Goal: Check status

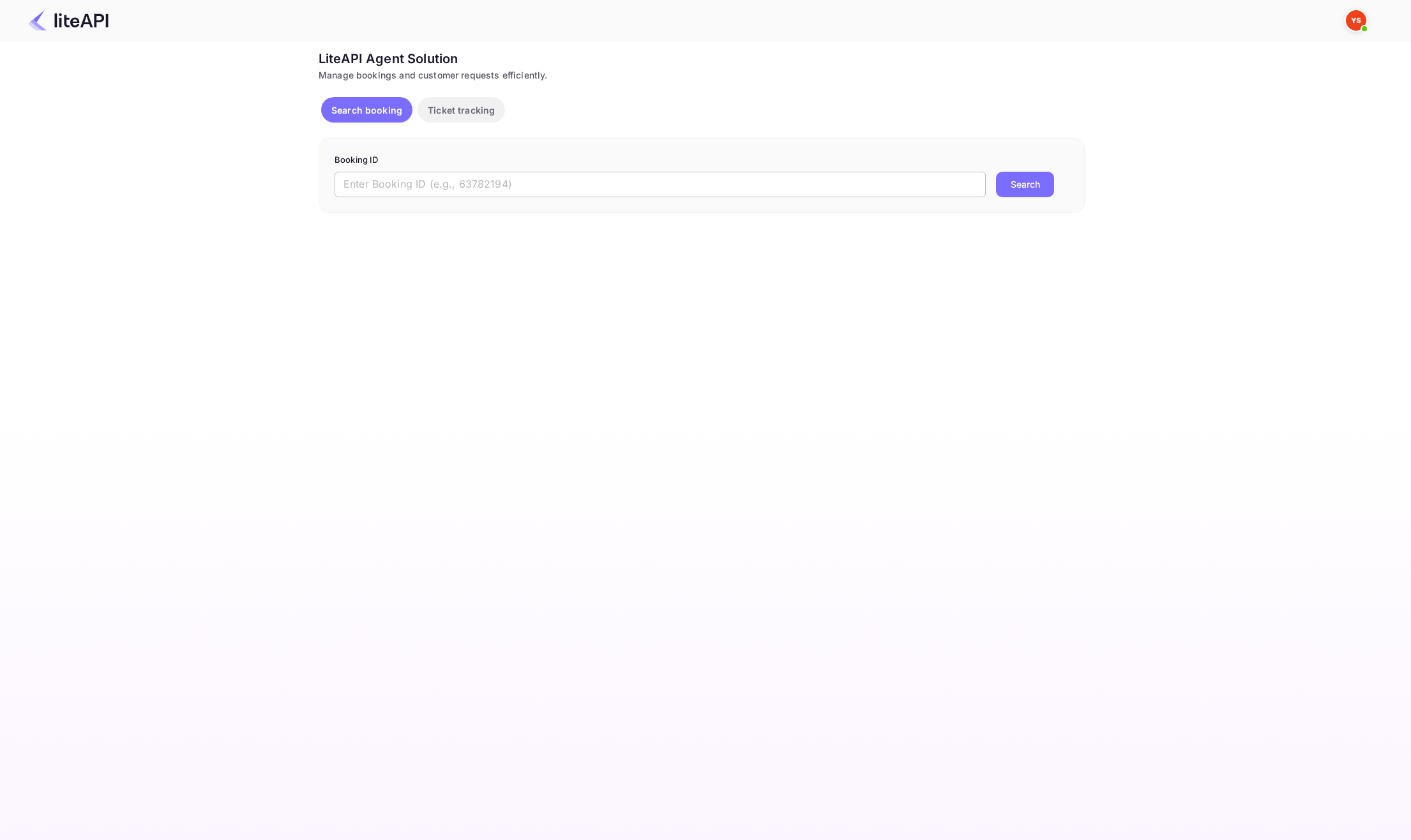
click at [404, 184] on input "text" at bounding box center [660, 184] width 652 height 26
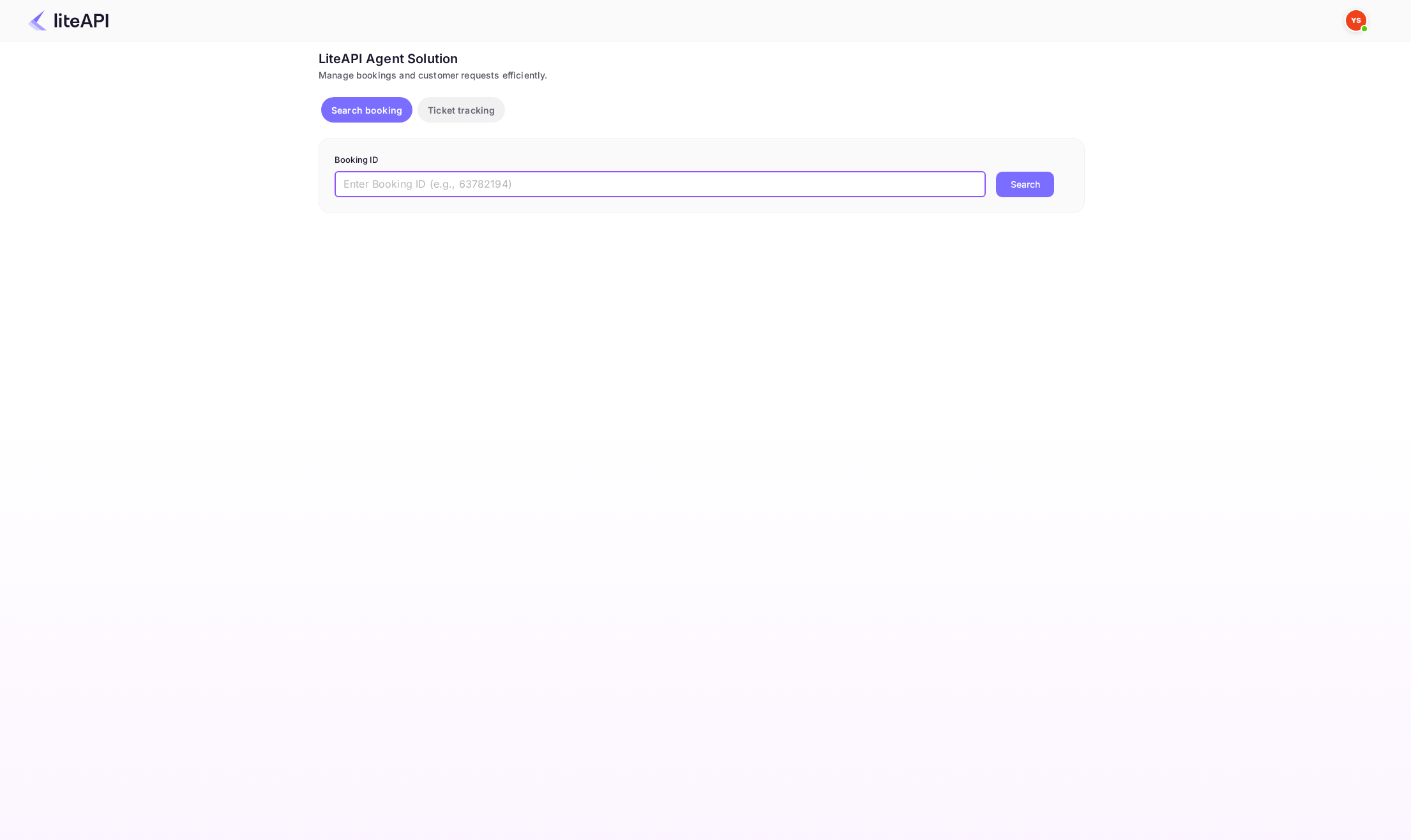
paste input "9082795"
type input "9082795"
click at [1030, 187] on button "Search" at bounding box center [1026, 184] width 58 height 26
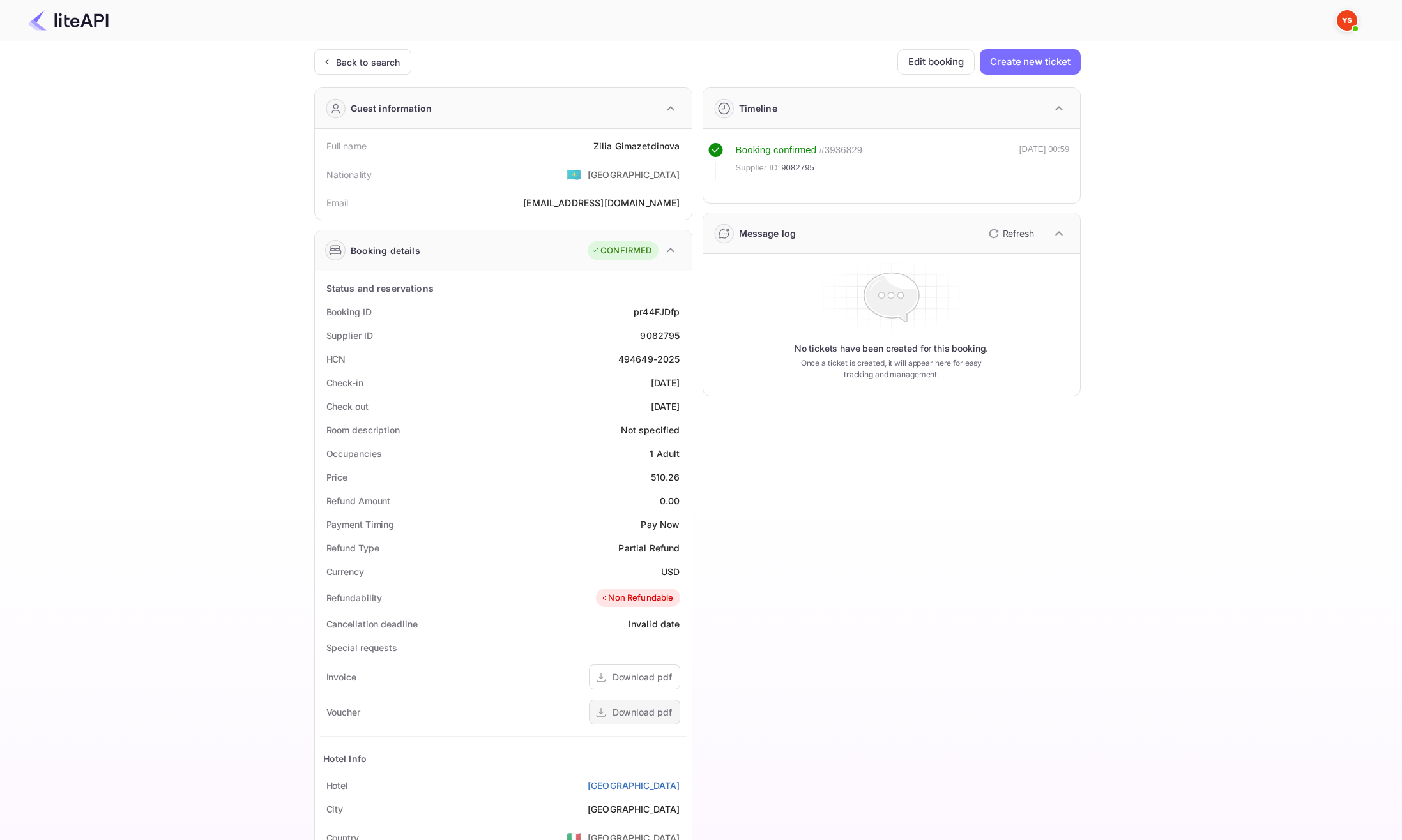
click at [626, 704] on div "Download pdf" at bounding box center [634, 712] width 91 height 25
drag, startPoint x: 597, startPoint y: 142, endPoint x: 683, endPoint y: 140, distance: 86.0
click at [683, 140] on div "Full name [PERSON_NAME]" at bounding box center [503, 146] width 367 height 24
copy div "[PERSON_NAME]"
drag, startPoint x: 619, startPoint y: 379, endPoint x: 685, endPoint y: 383, distance: 66.1
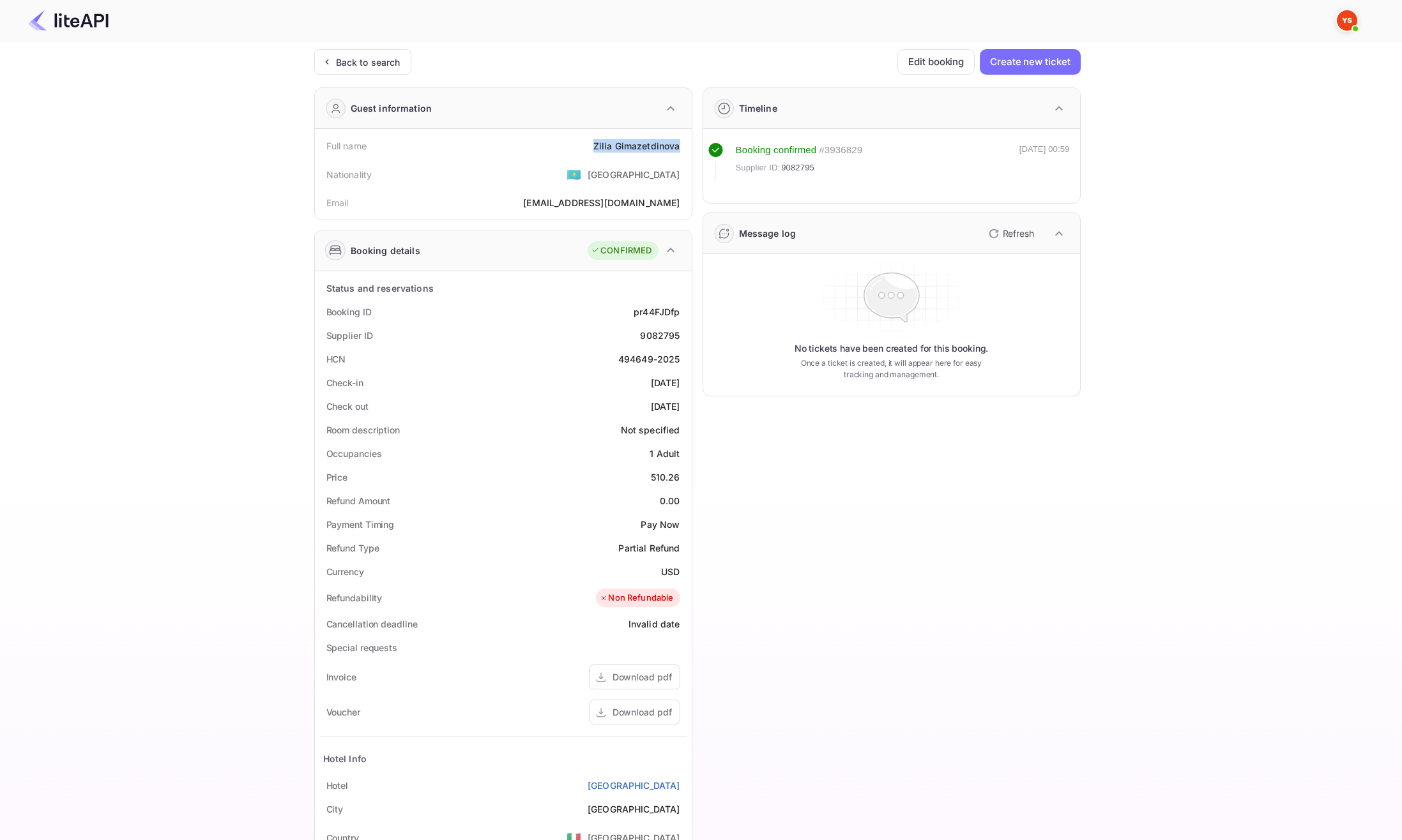
click at [685, 383] on div "Check-in [DATE]" at bounding box center [503, 383] width 367 height 24
copy div "[DATE]"
drag, startPoint x: 619, startPoint y: 404, endPoint x: 687, endPoint y: 409, distance: 68.2
click at [687, 409] on div "Status and reservations Booking ID pr44FJDfp Supplier ID 9082795 HCN 494649-202…" at bounding box center [503, 623] width 377 height 704
copy div "[DATE]"
